Goal: Transaction & Acquisition: Obtain resource

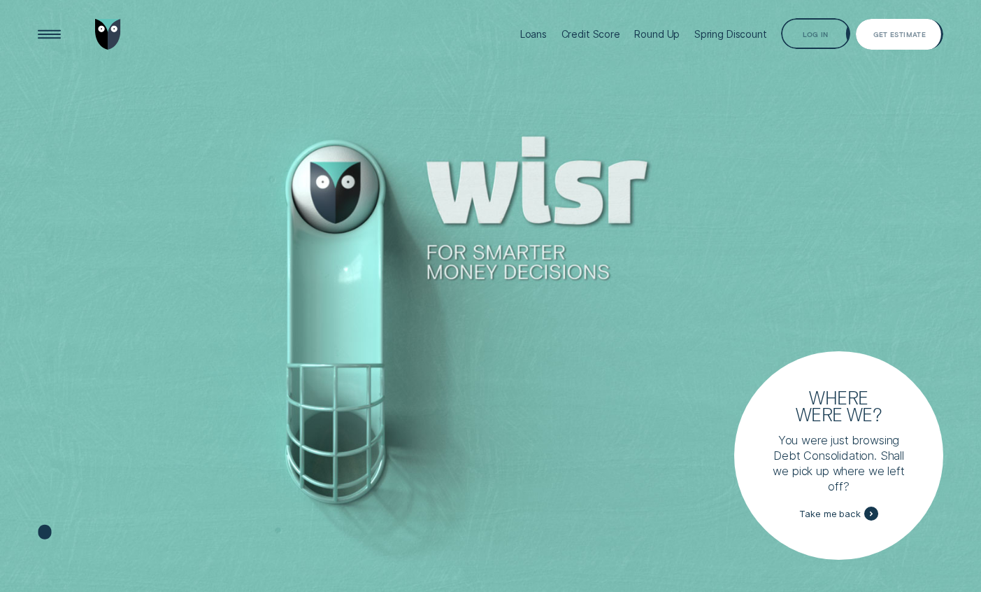
click at [778, 42] on div "Get Estimate" at bounding box center [899, 34] width 87 height 31
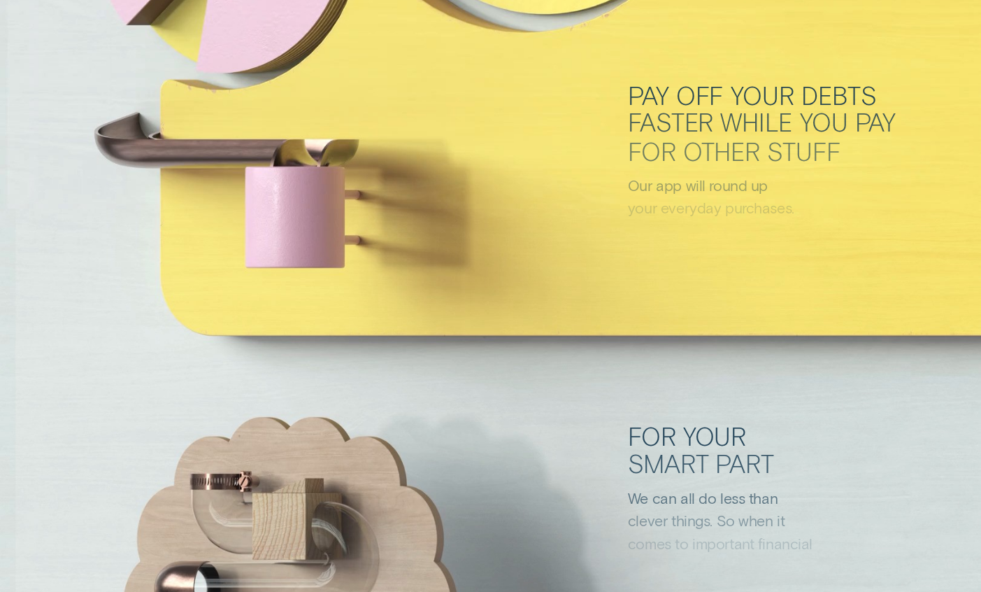
scroll to position [4530, 0]
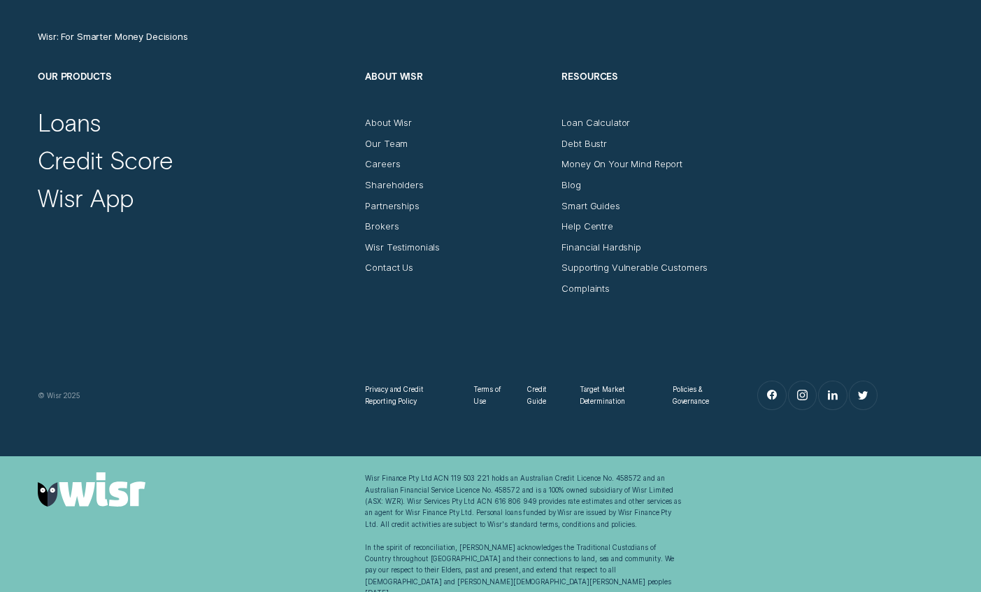
click at [352, 344] on div "Privacy and Credit Reporting Policy Terms of Use Credit Guide Target Market Det…" at bounding box center [490, 352] width 917 height 117
click at [608, 342] on div "Privacy and Credit Reporting Policy Terms of Use Credit Guide Target Market Det…" at bounding box center [490, 352] width 917 height 117
